Goal: Find specific page/section: Locate a particular part of the current website

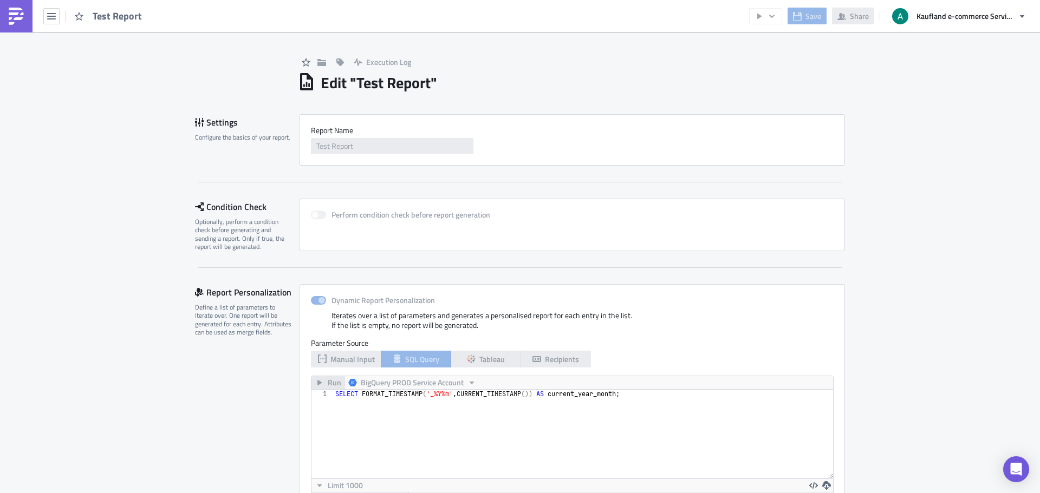
scroll to position [124, 522]
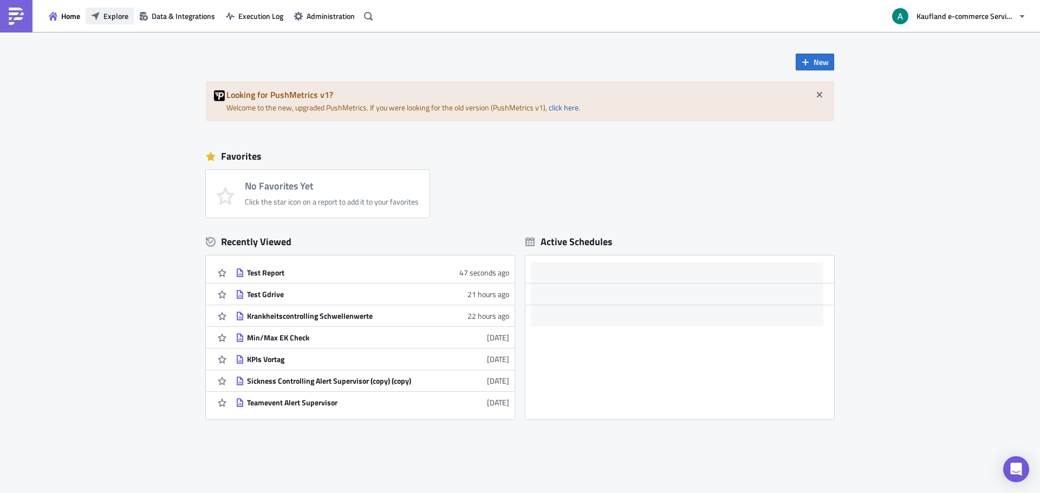
click at [126, 16] on span "Explore" at bounding box center [115, 15] width 25 height 11
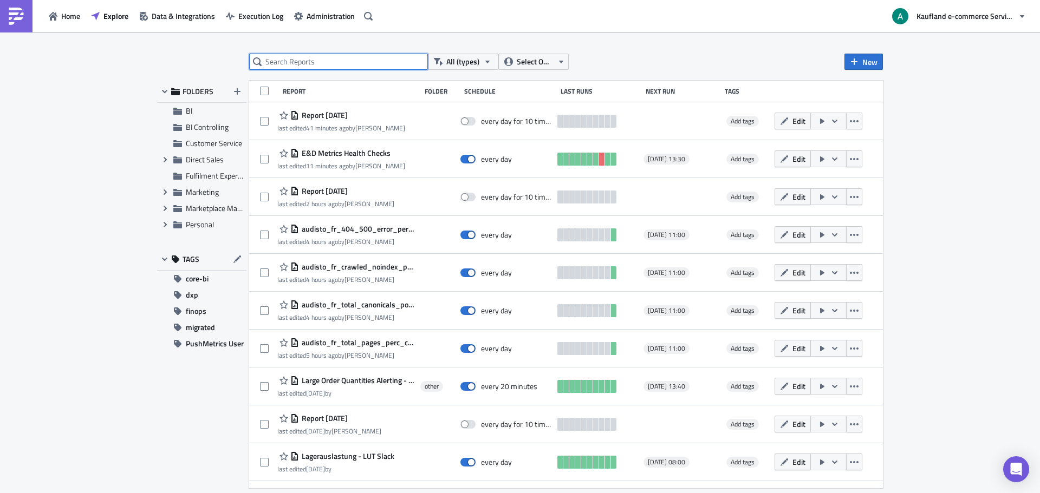
click at [350, 54] on input "text" at bounding box center [338, 62] width 179 height 16
type input "oss"
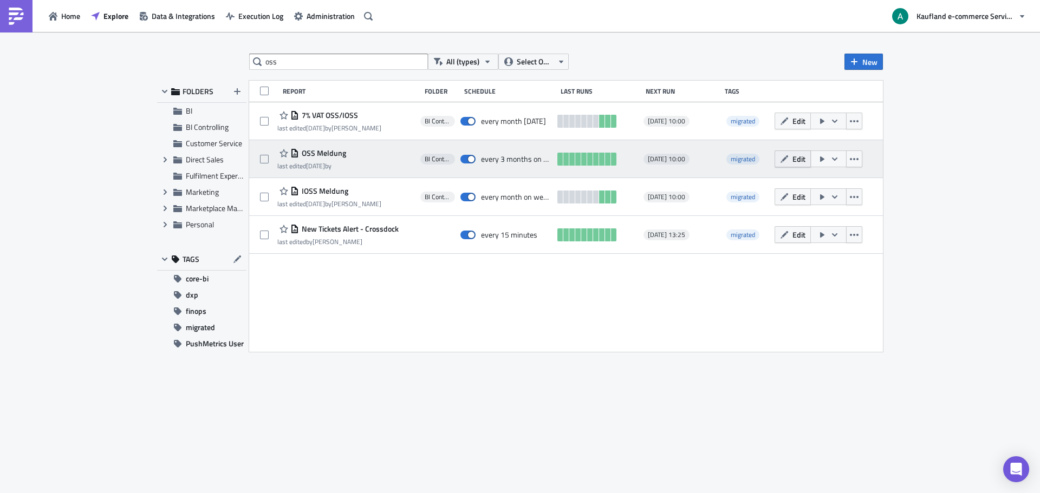
click at [798, 158] on span "Edit" at bounding box center [798, 158] width 13 height 11
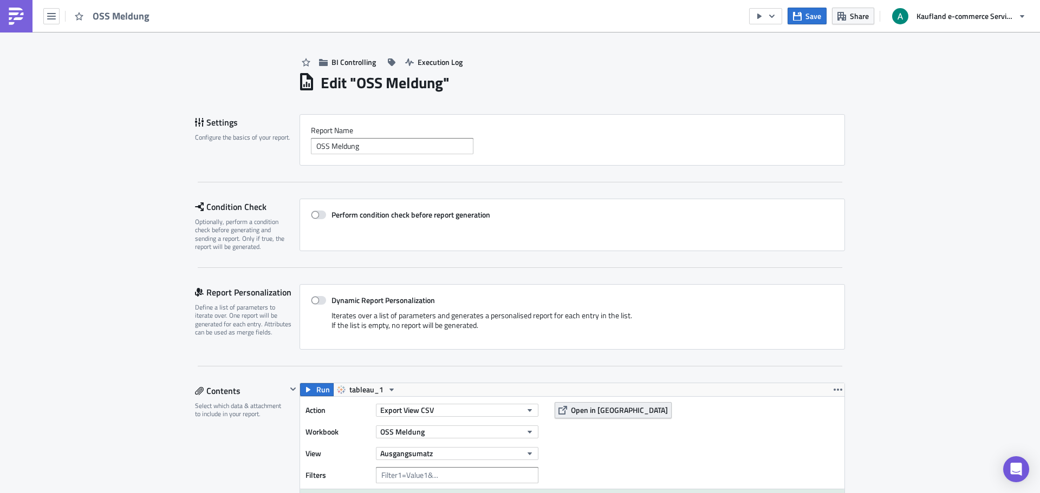
click at [586, 405] on span "Open in [GEOGRAPHIC_DATA]" at bounding box center [619, 410] width 97 height 11
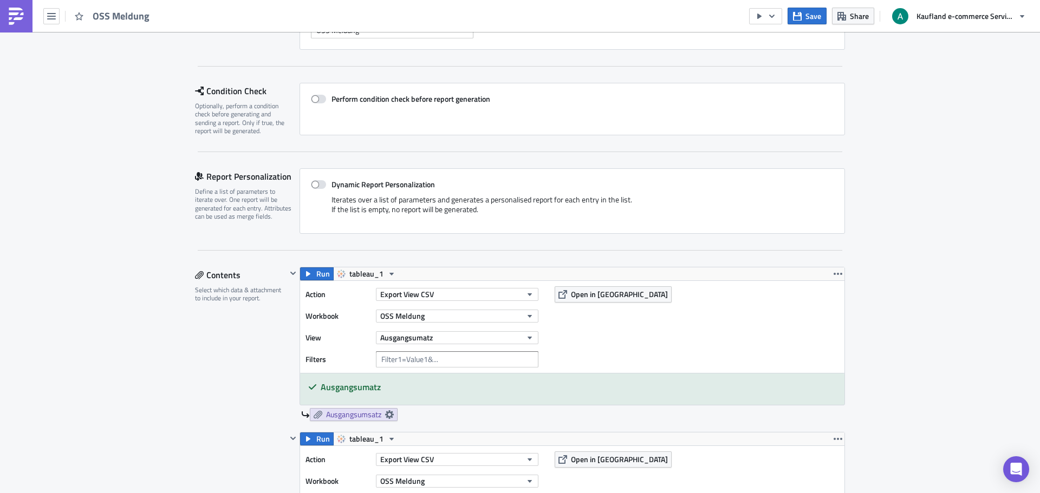
scroll to position [32, 0]
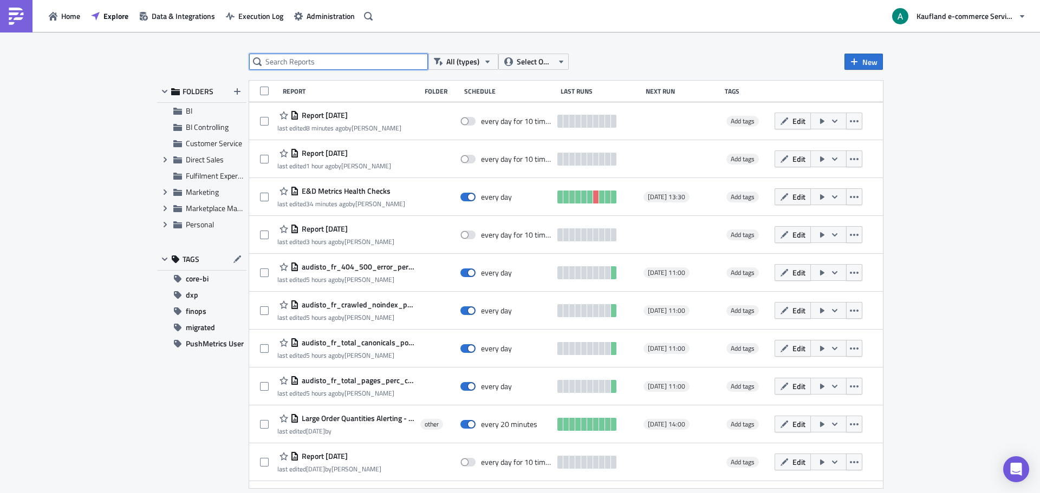
click at [330, 60] on input "text" at bounding box center [338, 62] width 179 height 16
type input "ioss"
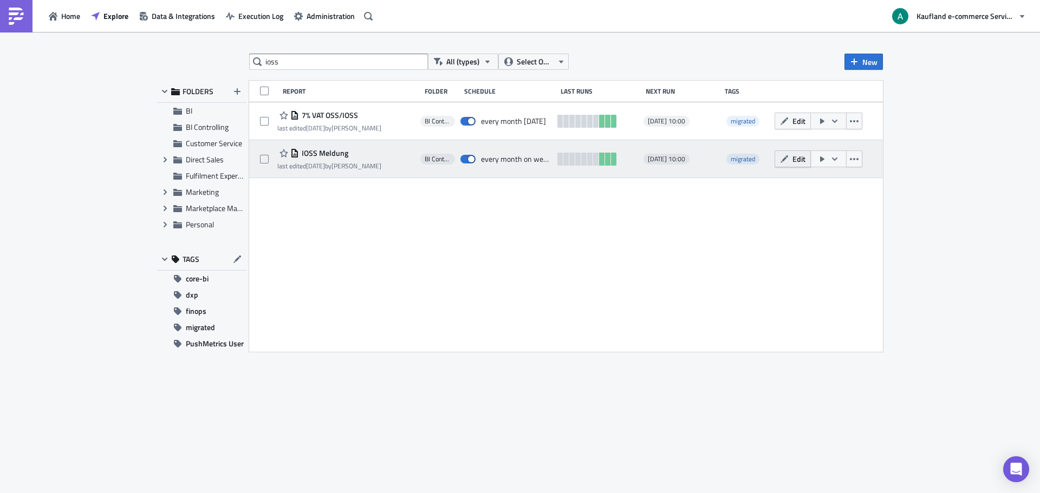
click at [786, 155] on icon "button" at bounding box center [784, 159] width 9 height 9
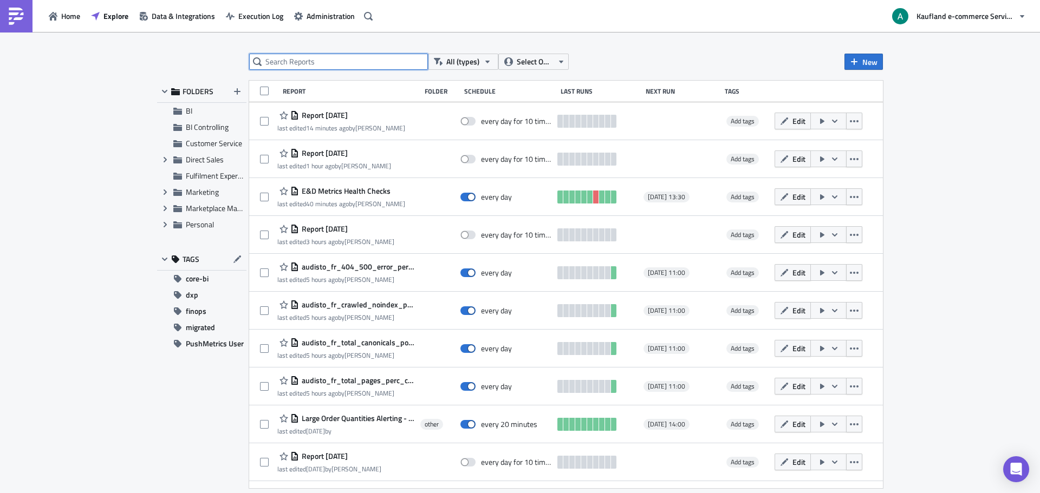
click at [308, 59] on input "text" at bounding box center [338, 62] width 179 height 16
type input "ioss"
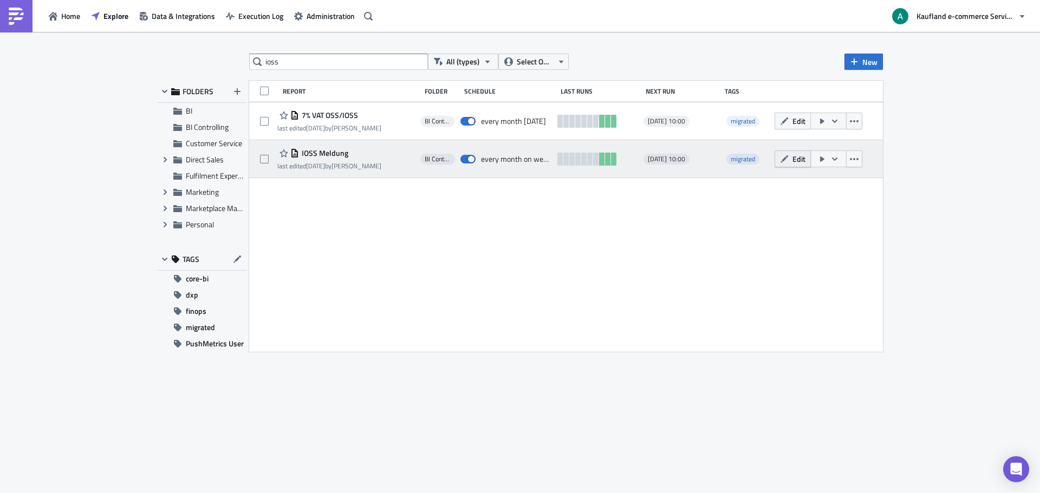
click at [783, 160] on icon "button" at bounding box center [784, 159] width 8 height 8
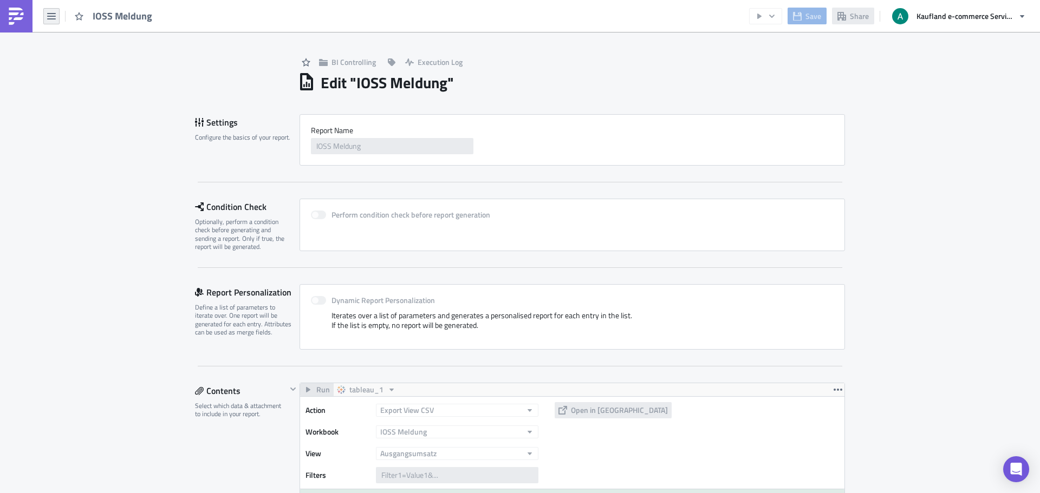
click at [57, 14] on button "button" at bounding box center [51, 16] width 16 height 16
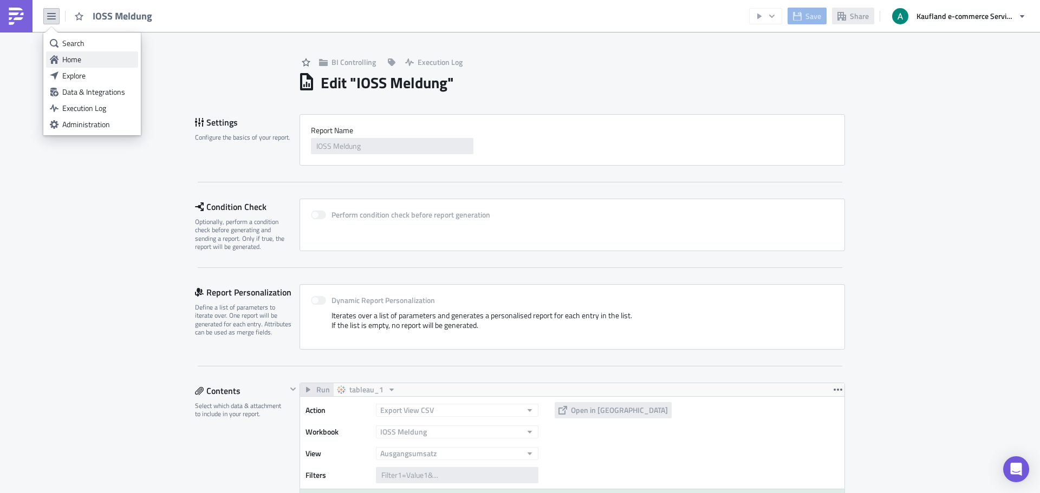
click at [75, 58] on div "Home" at bounding box center [98, 59] width 72 height 11
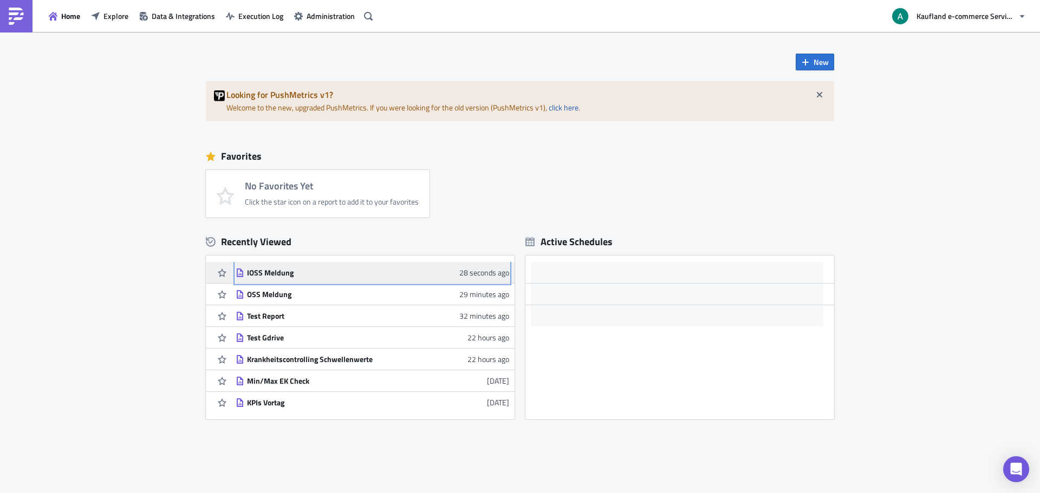
click at [282, 273] on div "IOSS Meldung" at bounding box center [342, 273] width 190 height 10
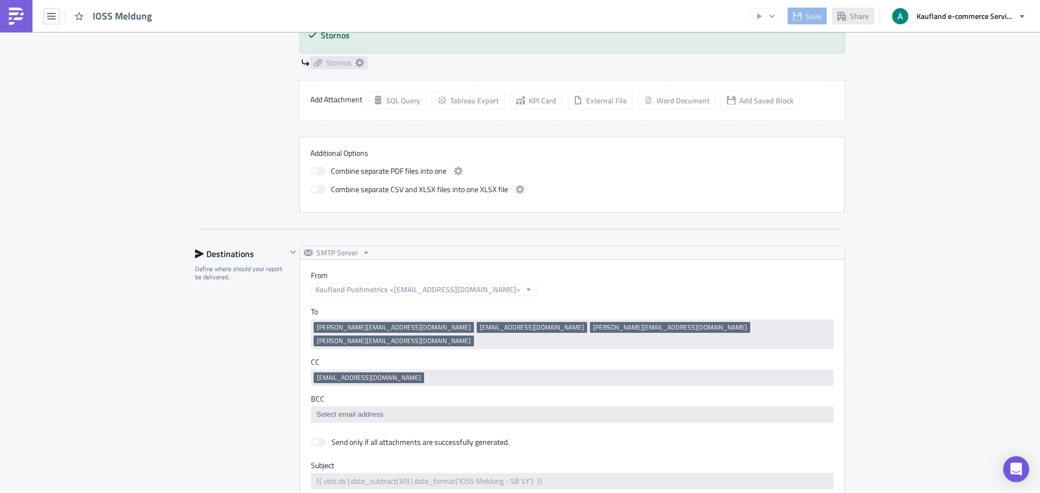
scroll to position [542, 0]
